Goal: Check status

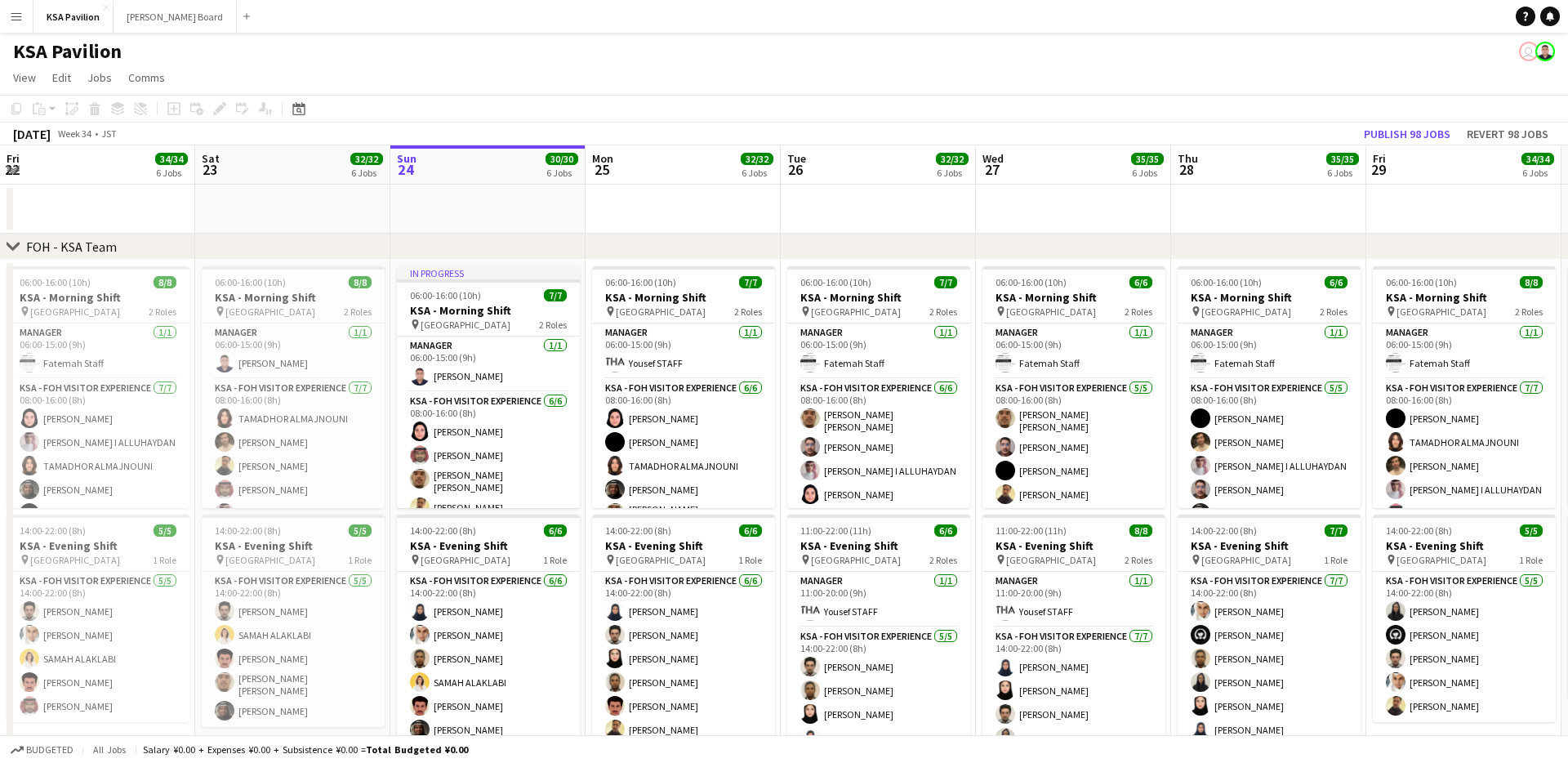
scroll to position [0, 363]
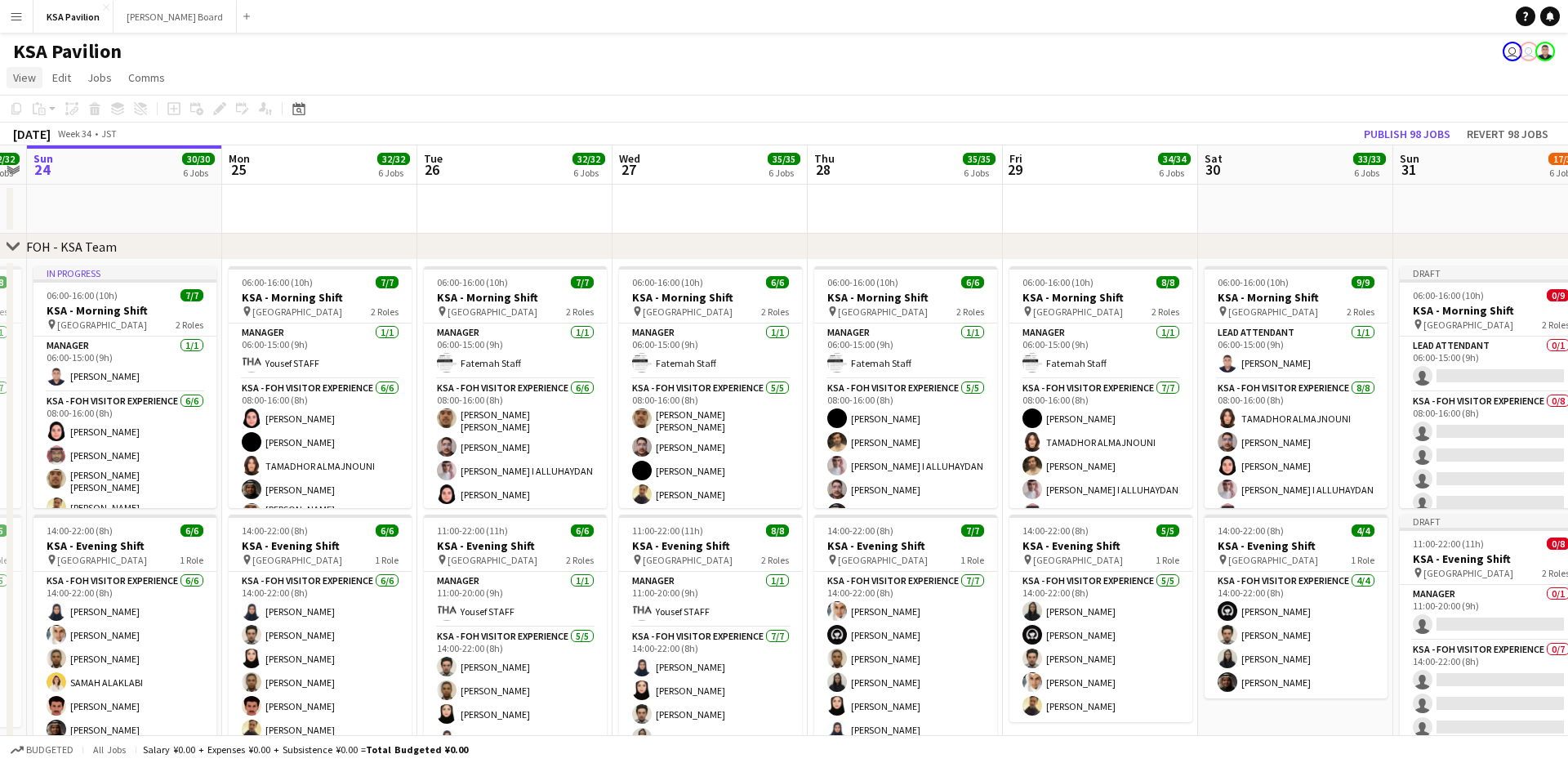
click at [19, 79] on span "View" at bounding box center [25, 77] width 23 height 14
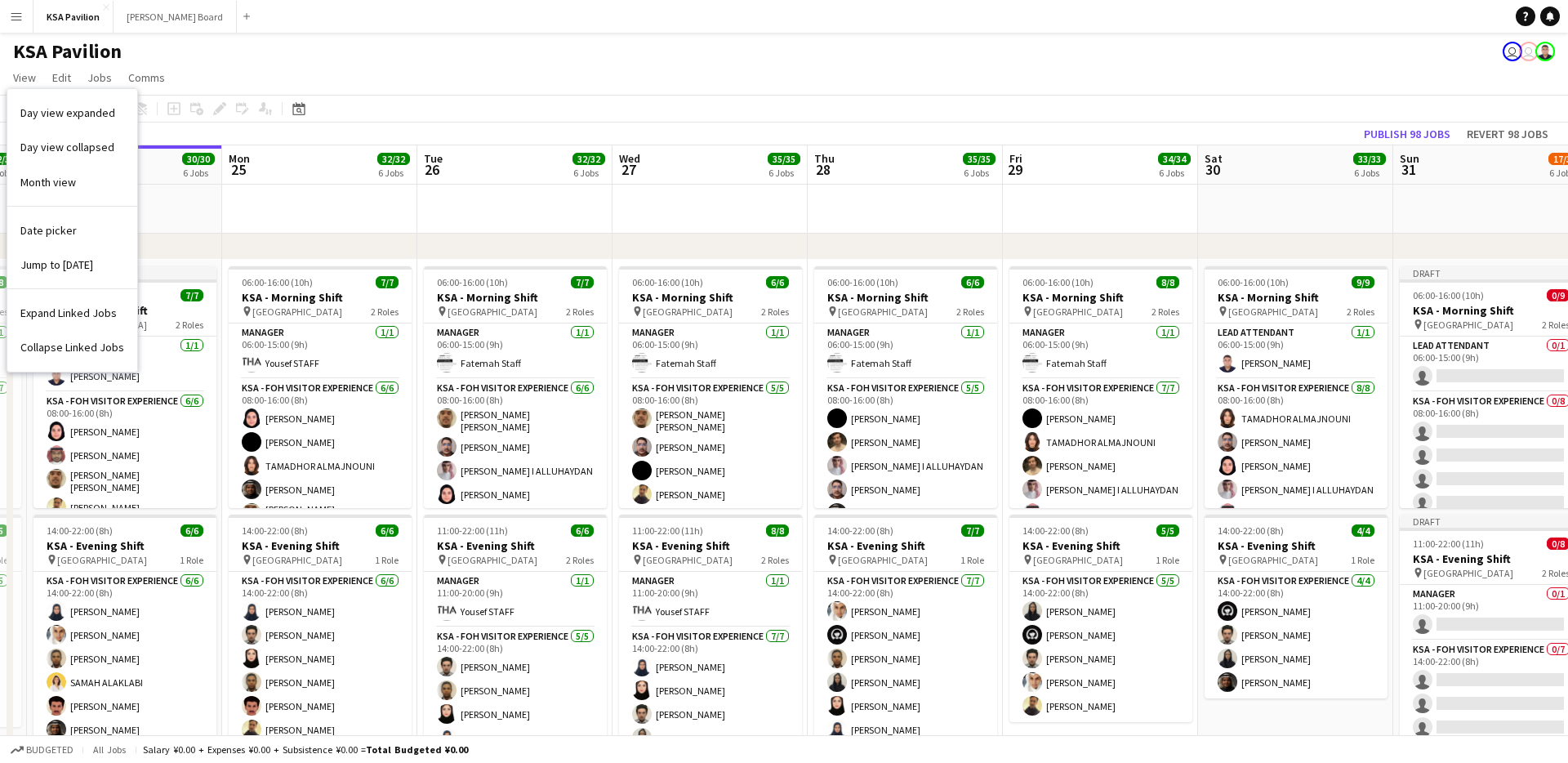
click at [18, 20] on app-icon "Menu" at bounding box center [16, 16] width 14 height 14
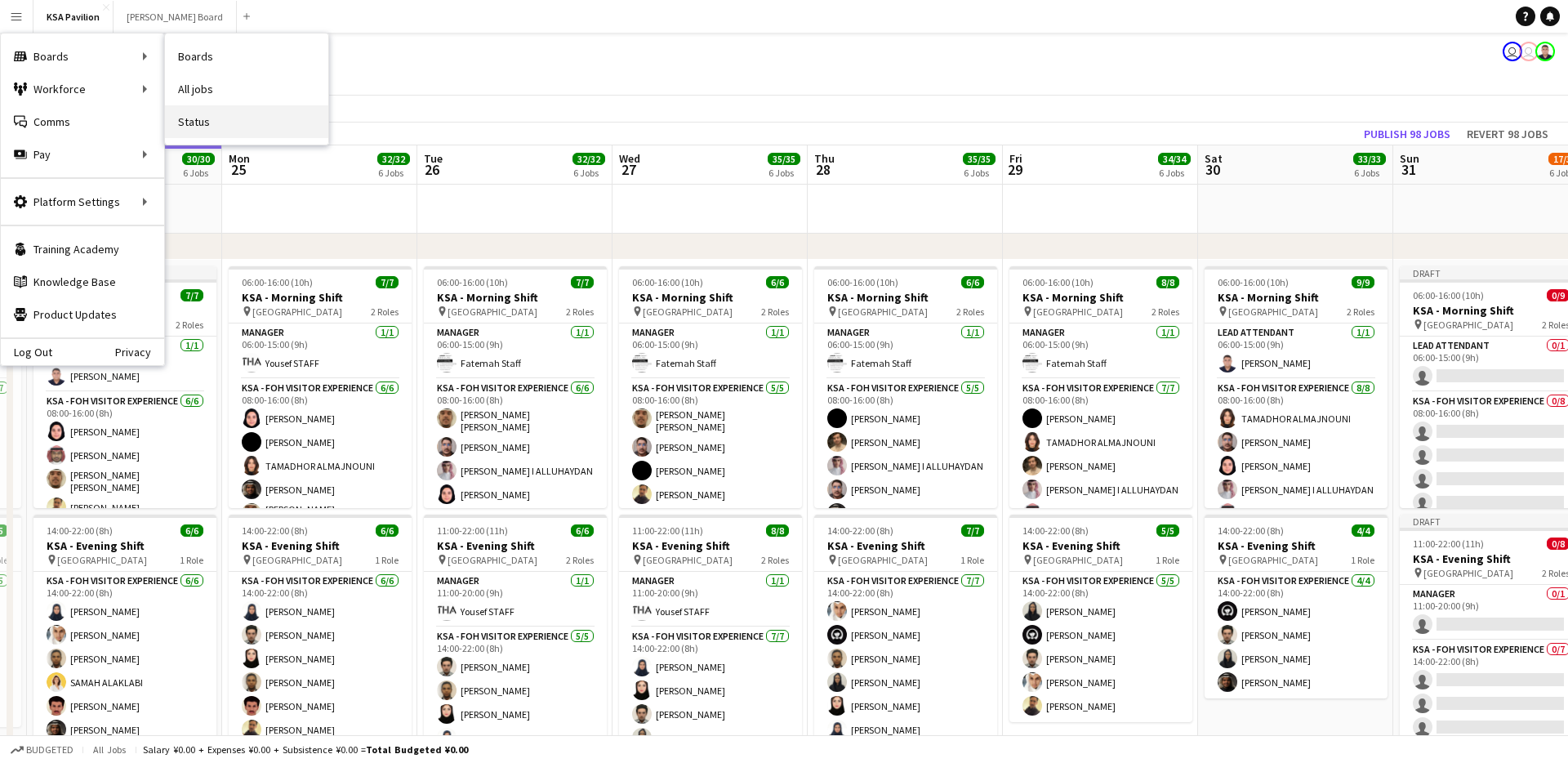
click at [208, 114] on link "Status" at bounding box center [246, 122] width 163 height 33
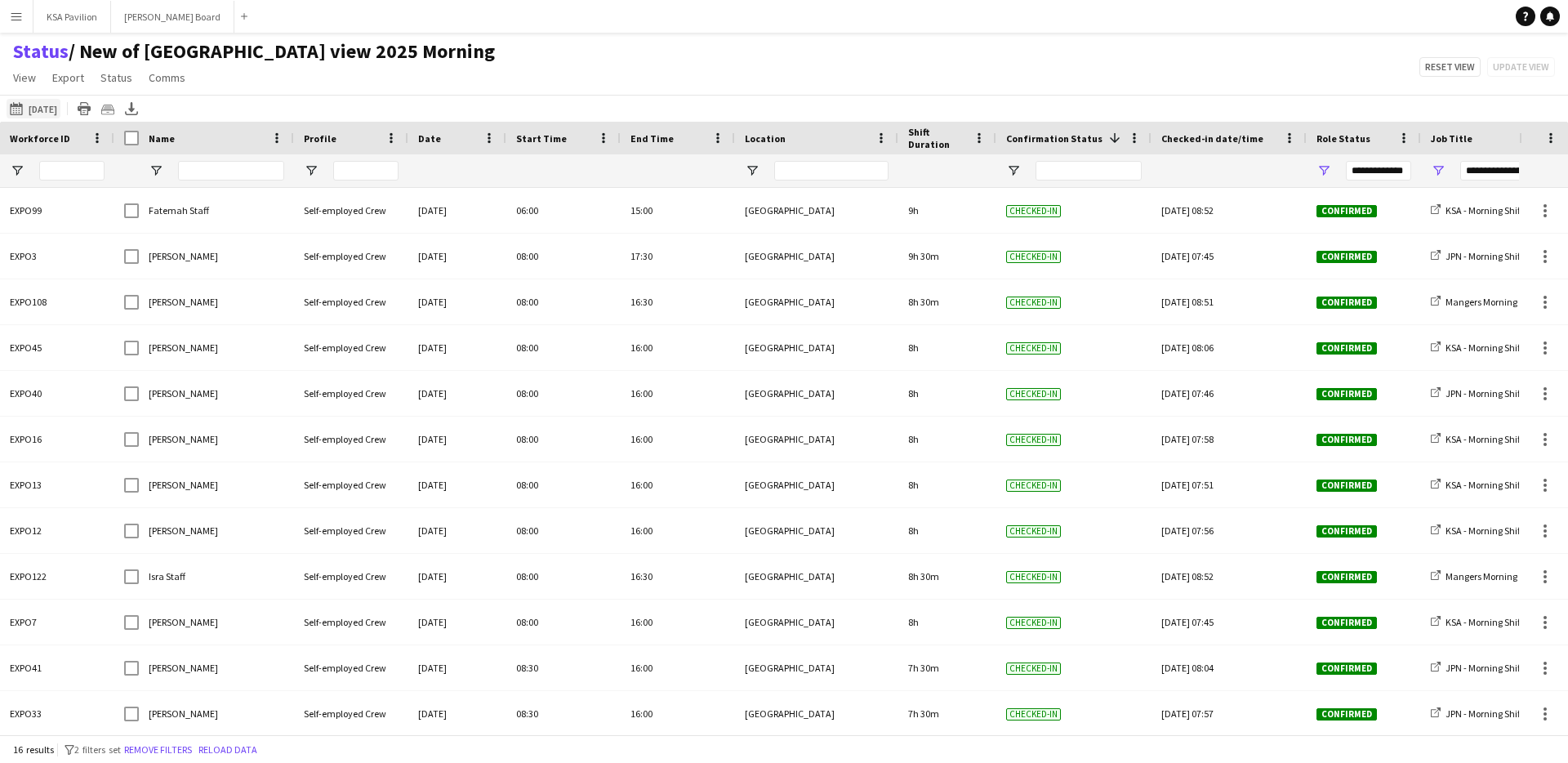
click at [60, 113] on button "This Week [DATE]" at bounding box center [34, 108] width 54 height 19
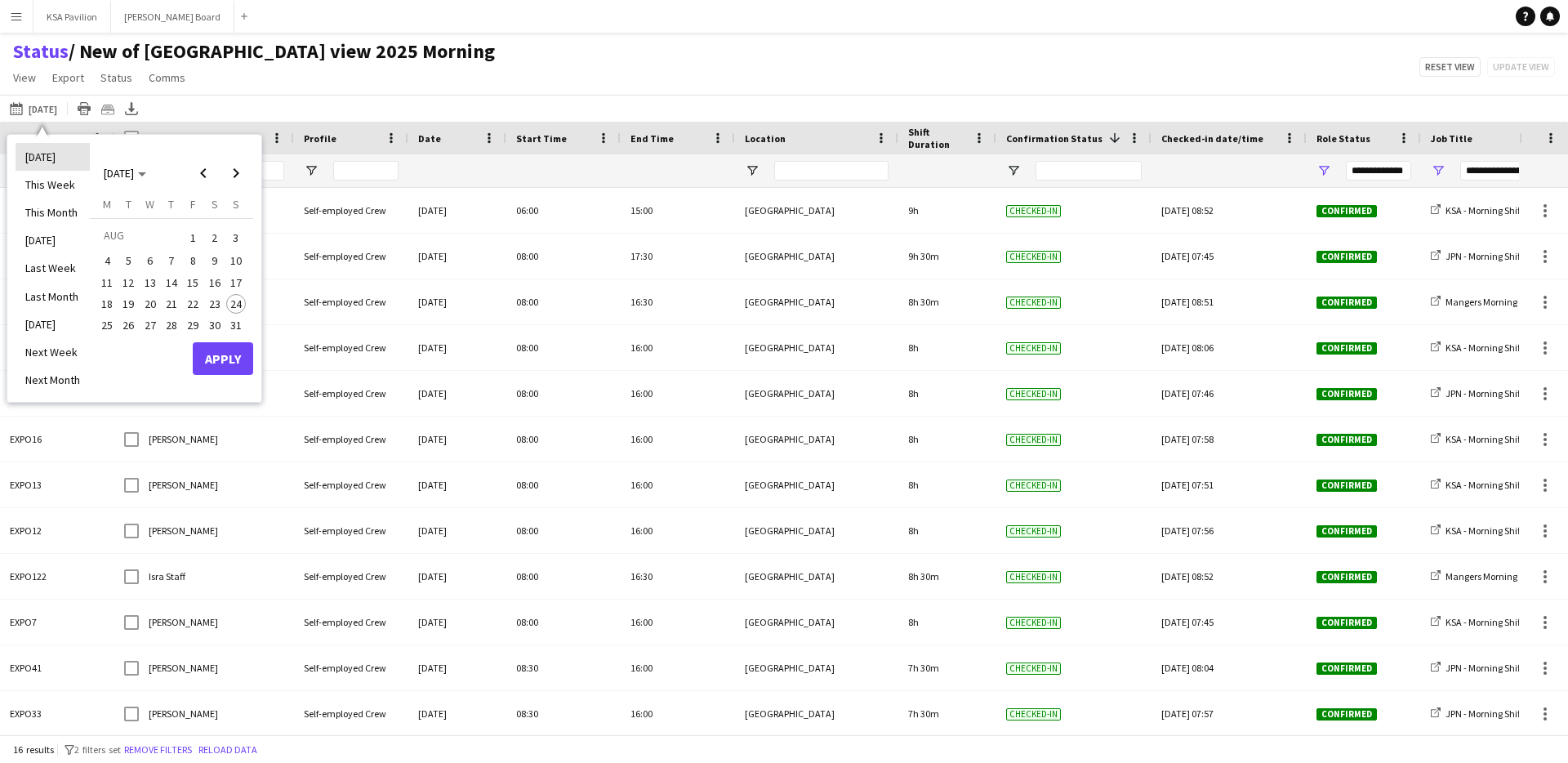
click at [64, 158] on li "[DATE]" at bounding box center [52, 156] width 74 height 28
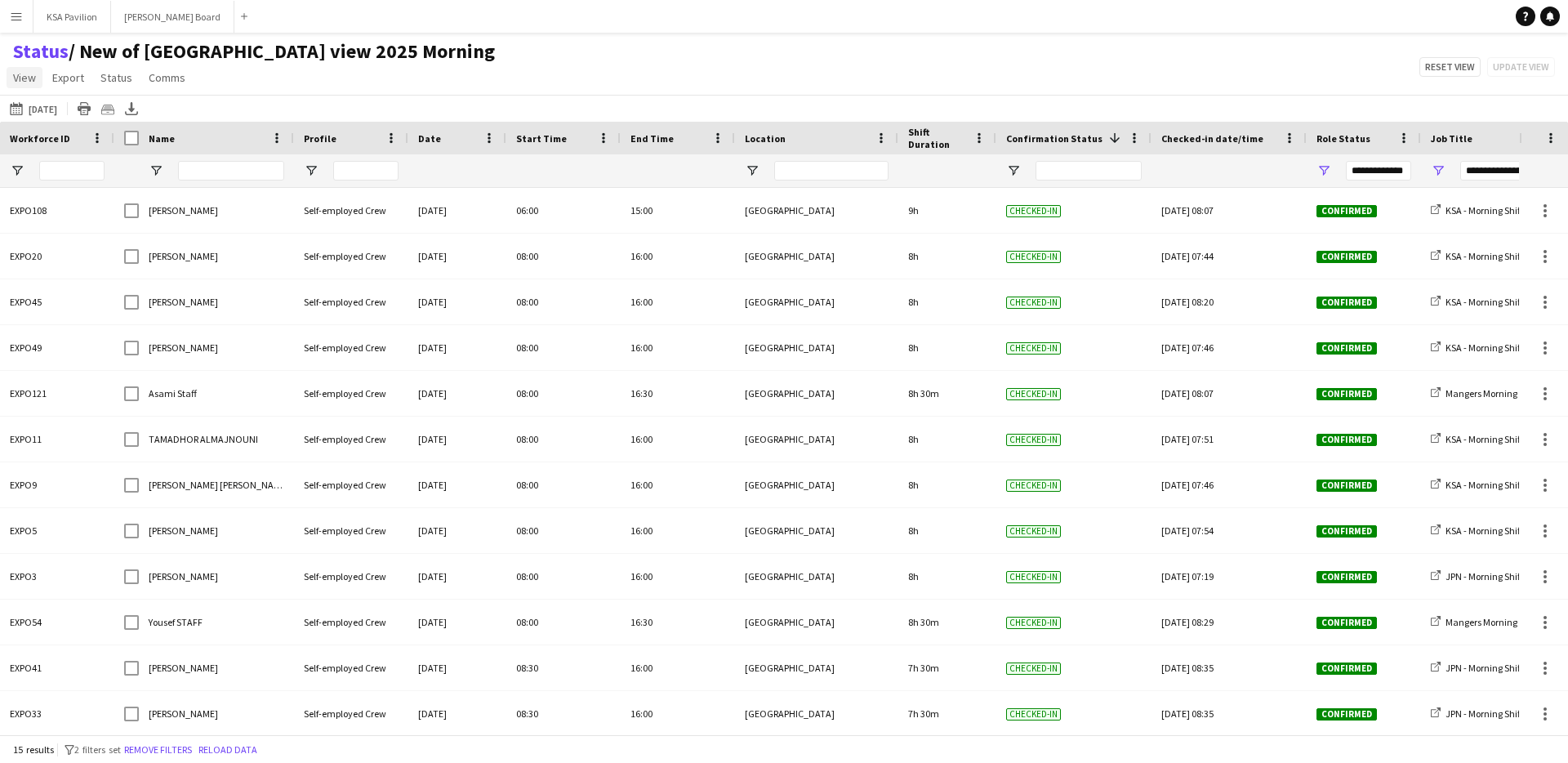
click at [32, 81] on span "View" at bounding box center [25, 77] width 23 height 14
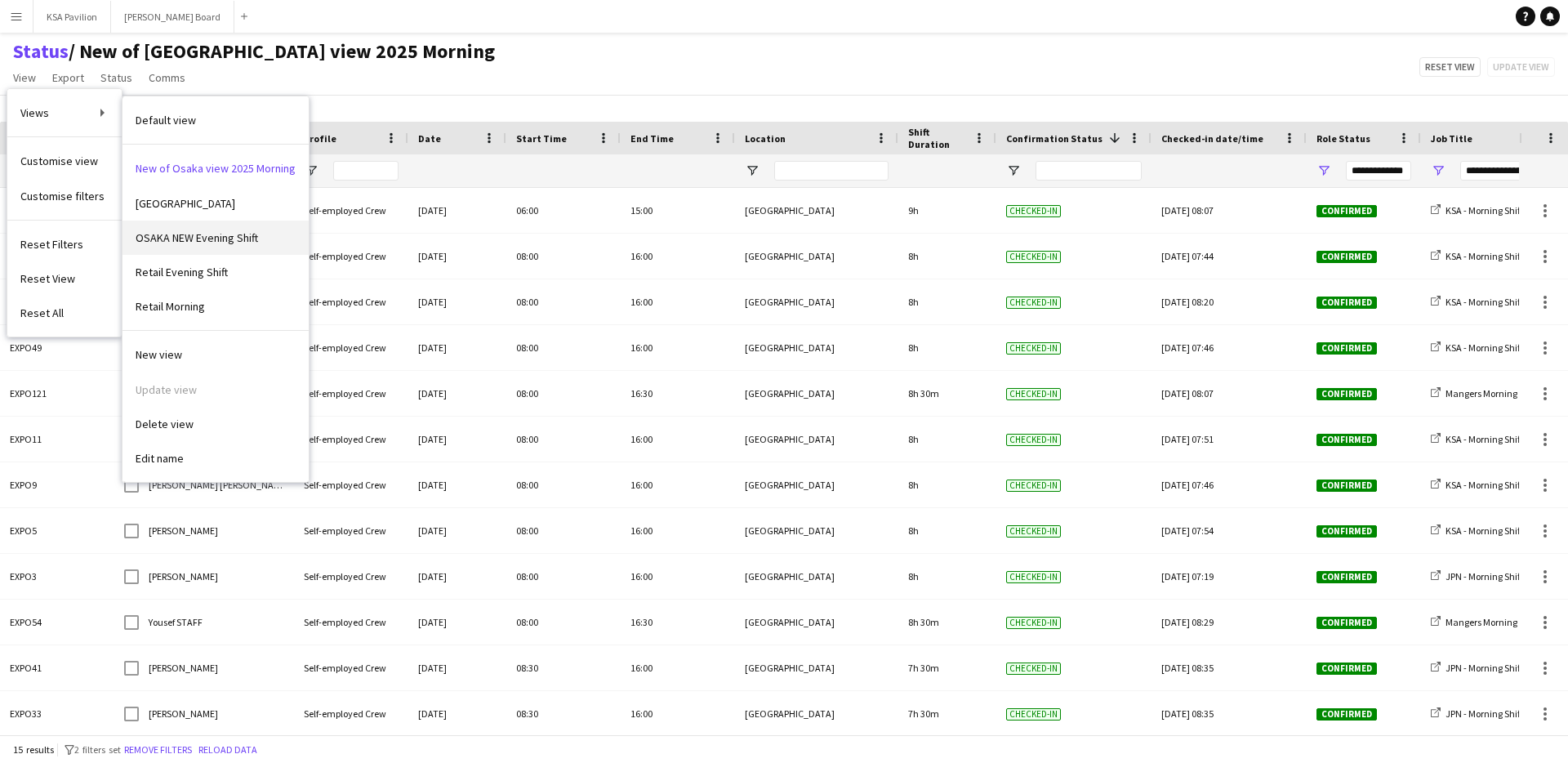
click at [215, 243] on span "OSAKA NEW Evening Shift" at bounding box center [196, 237] width 123 height 14
type input "**********"
